Goal: Entertainment & Leisure: Consume media (video, audio)

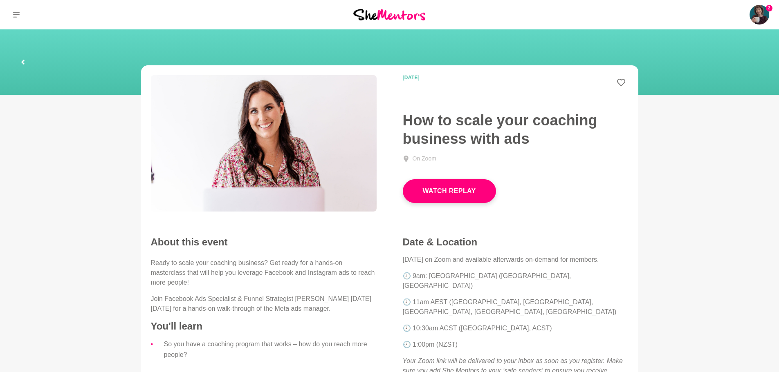
click at [454, 190] on button "Watch Replay" at bounding box center [449, 191] width 93 height 24
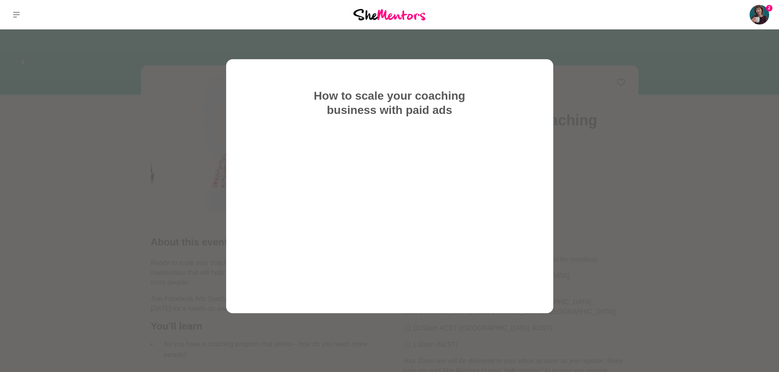
click at [529, 97] on div "How to scale your coaching business with paid ads" at bounding box center [389, 186] width 281 height 215
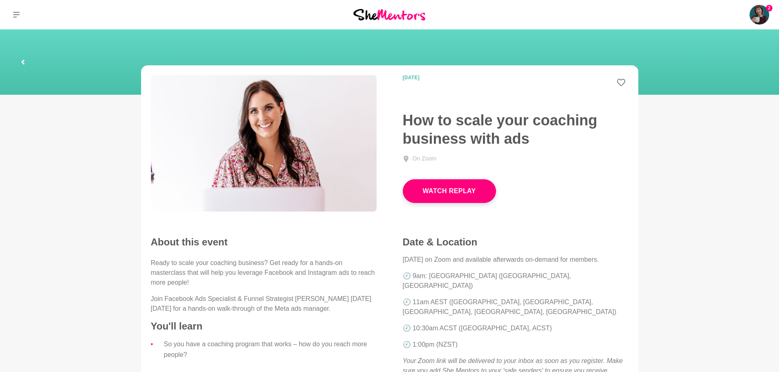
click at [435, 190] on button "Watch Replay" at bounding box center [449, 191] width 93 height 24
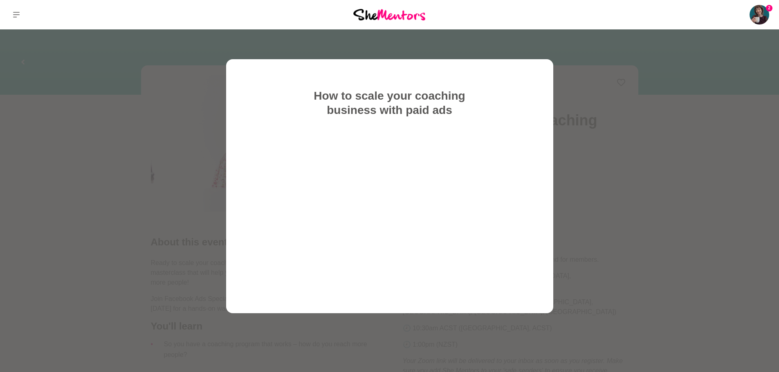
drag, startPoint x: 354, startPoint y: 148, endPoint x: 426, endPoint y: 286, distance: 156.2
click at [426, 286] on div "How to scale your coaching business with paid ads" at bounding box center [389, 186] width 281 height 215
click at [527, 190] on div "How to scale your coaching business with paid ads" at bounding box center [389, 186] width 281 height 215
